Goal: Task Accomplishment & Management: Use online tool/utility

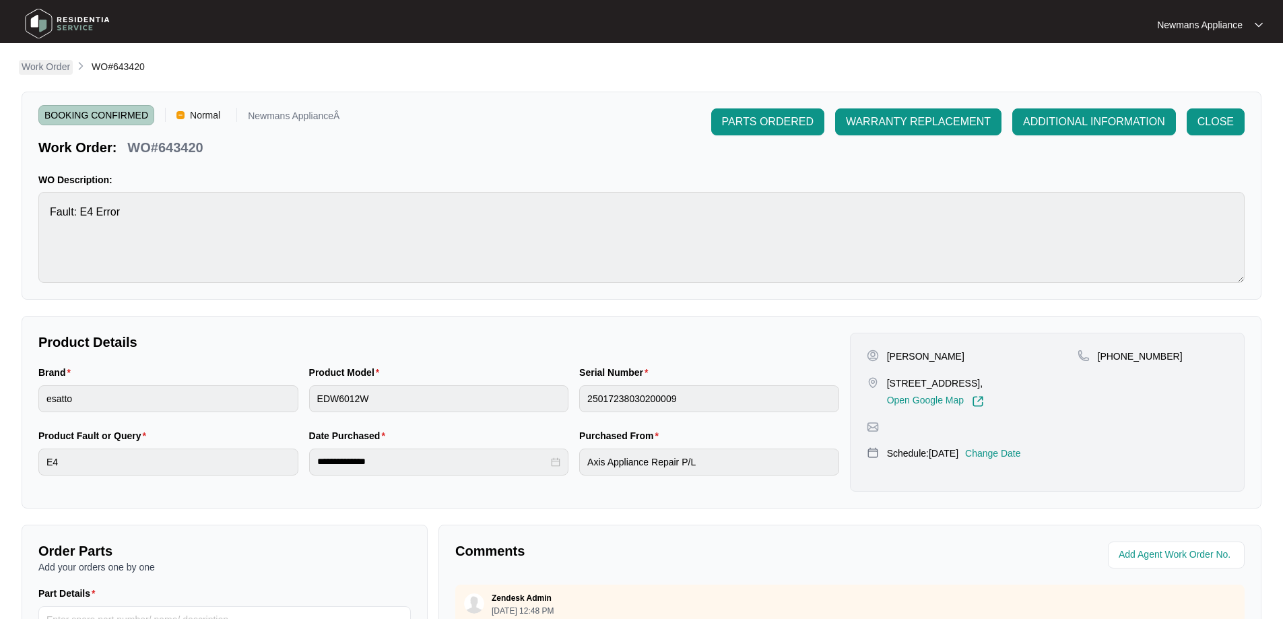
click at [33, 69] on p "Work Order" at bounding box center [46, 66] width 48 height 13
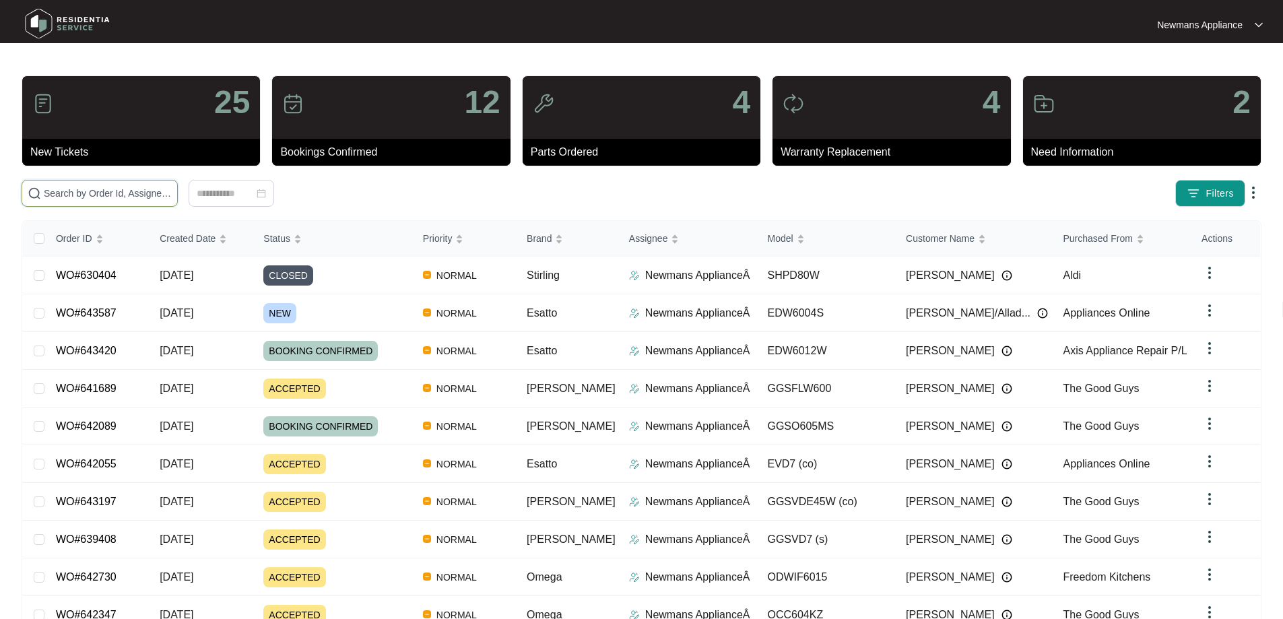
click at [168, 194] on input "text" at bounding box center [108, 193] width 128 height 15
paste input "643587"
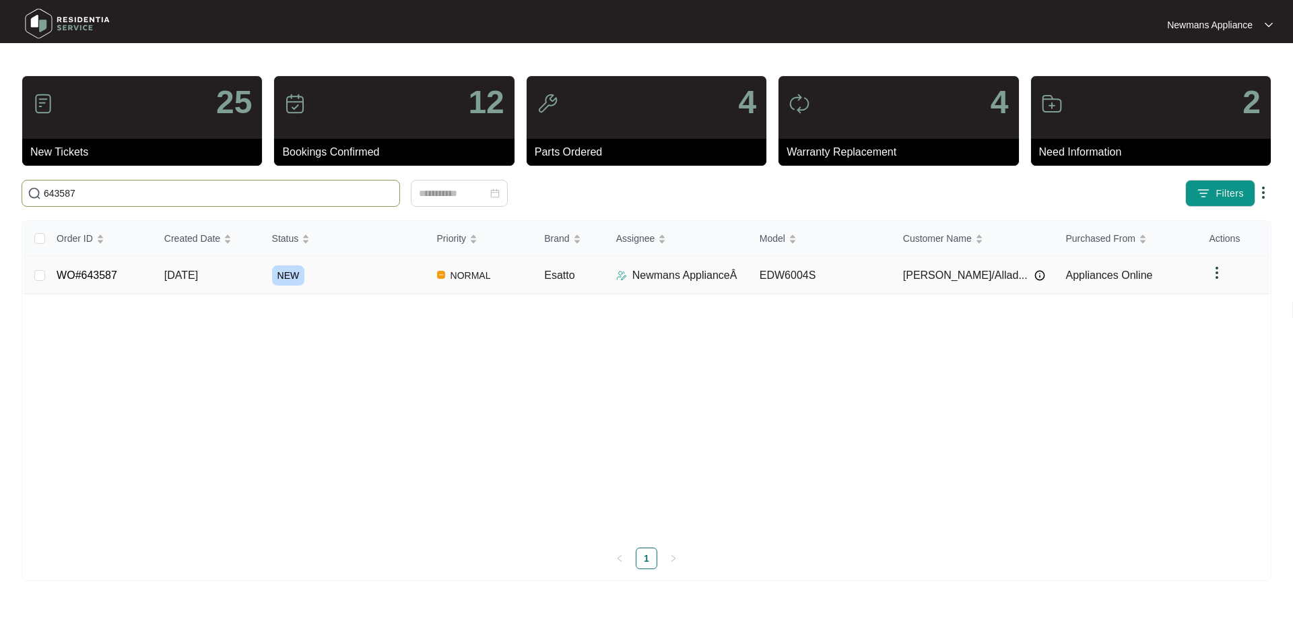
type input "643587"
click at [216, 281] on td "[DATE]" at bounding box center [208, 276] width 108 height 38
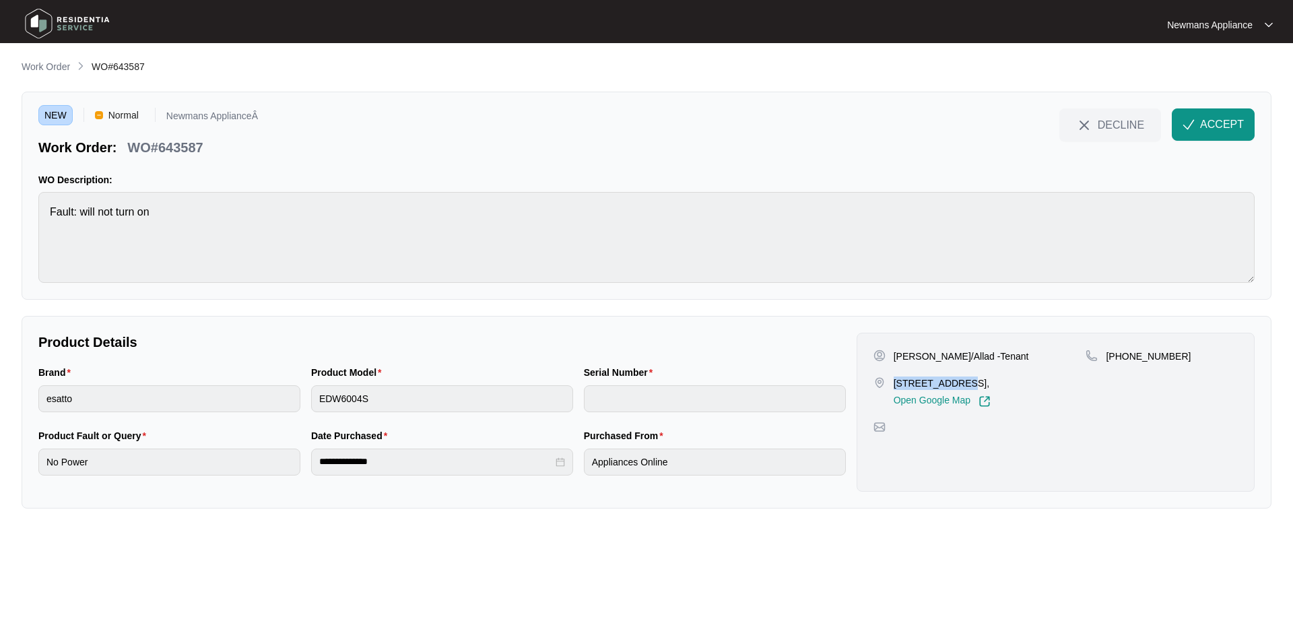
drag, startPoint x: 896, startPoint y: 382, endPoint x: 956, endPoint y: 382, distance: 59.9
click at [956, 382] on p "[STREET_ADDRESS]," at bounding box center [942, 382] width 97 height 13
copy p "[STREET_ADDRESS]"
drag, startPoint x: 964, startPoint y: 384, endPoint x: 1002, endPoint y: 381, distance: 38.5
click at [991, 381] on p "[STREET_ADDRESS]," at bounding box center [942, 382] width 97 height 13
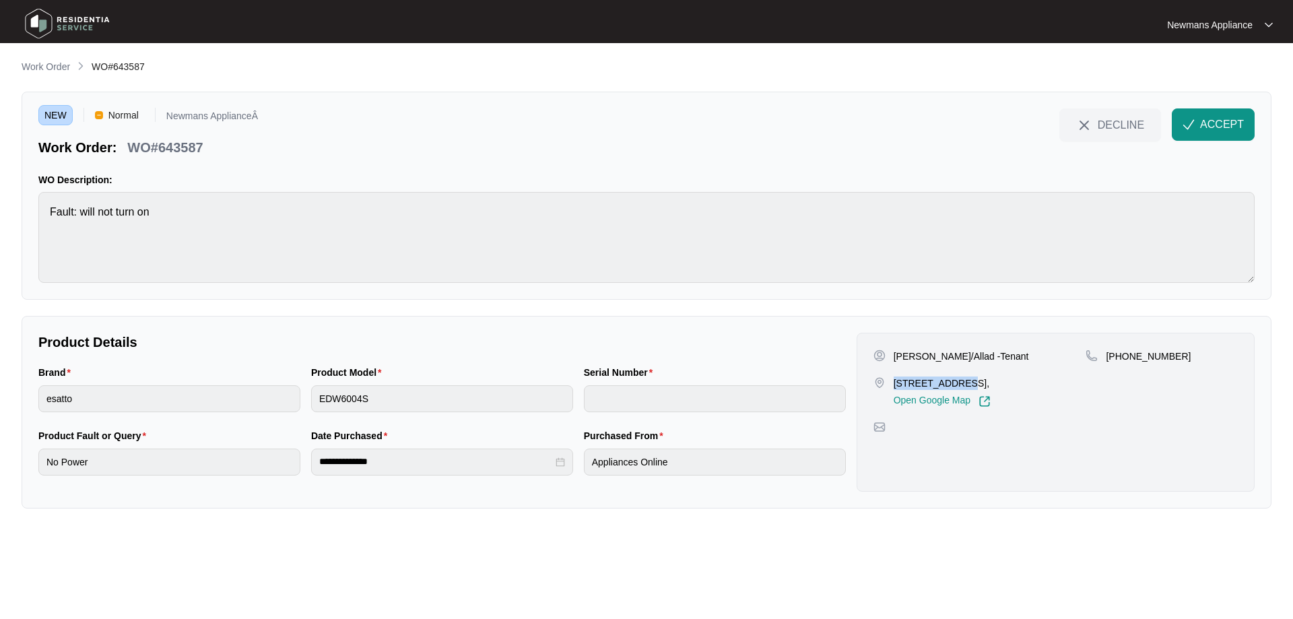
copy p "Yarrabilba"
drag, startPoint x: 894, startPoint y: 356, endPoint x: 989, endPoint y: 354, distance: 94.3
click at [989, 354] on div "[PERSON_NAME]/Allad -Tenant" at bounding box center [979, 355] width 213 height 13
copy p "[PERSON_NAME]/Allad -Tenant"
drag, startPoint x: 1171, startPoint y: 356, endPoint x: 1123, endPoint y: 355, distance: 47.8
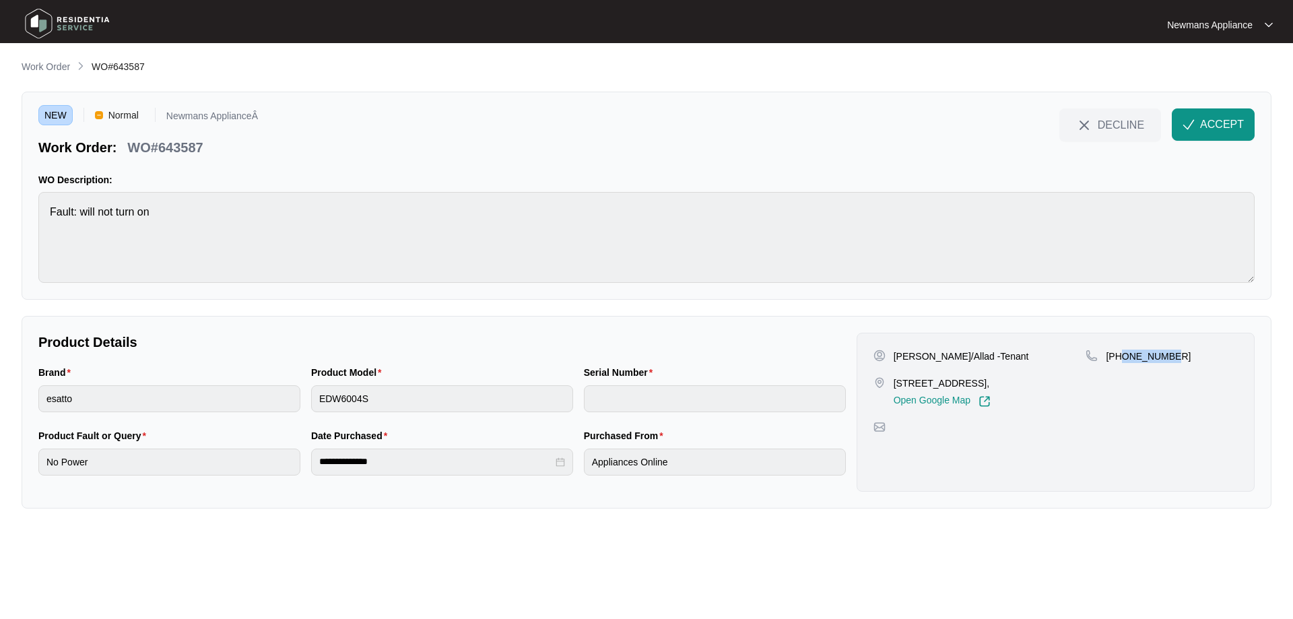
click at [1123, 355] on div "[PHONE_NUMBER]" at bounding box center [1162, 355] width 152 height 13
copy p "413490273"
click at [299, 399] on div "Brand esatto Product Model EDW6004S Serial Number" at bounding box center [442, 396] width 818 height 63
click at [312, 465] on div "**********" at bounding box center [442, 461] width 262 height 27
click at [578, 465] on div "Purchased From Appliances Online" at bounding box center [714, 459] width 273 height 63
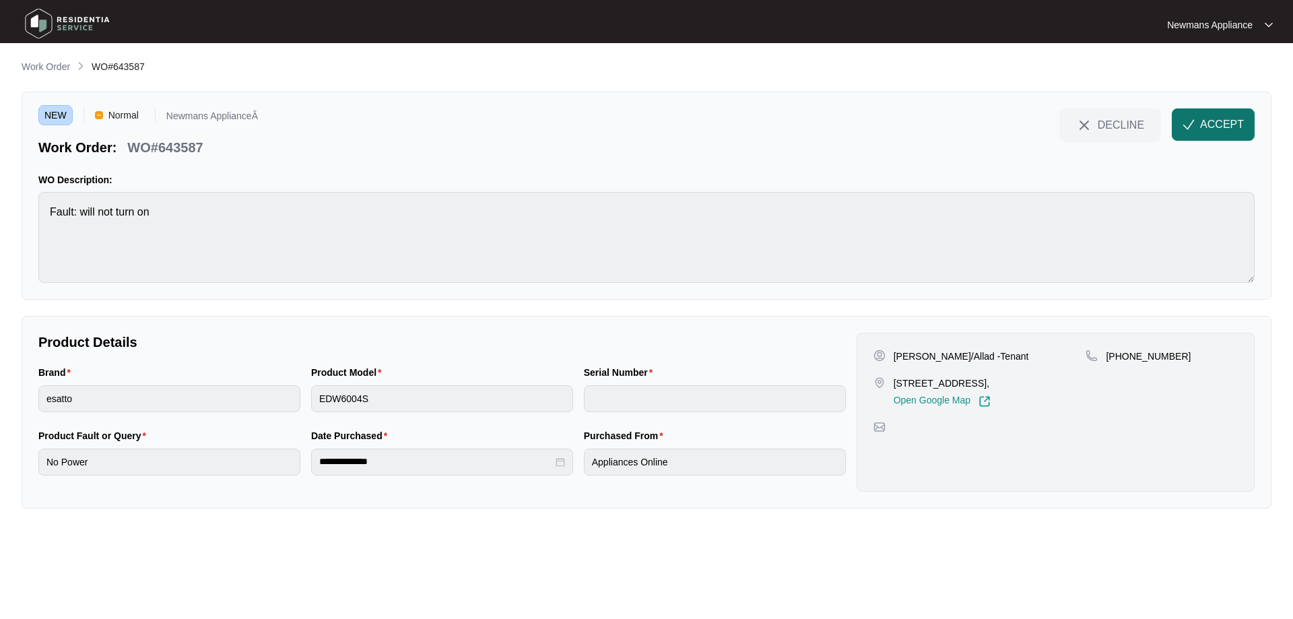
click at [1201, 123] on span "ACCEPT" at bounding box center [1222, 124] width 44 height 16
